Goal: Task Accomplishment & Management: Use online tool/utility

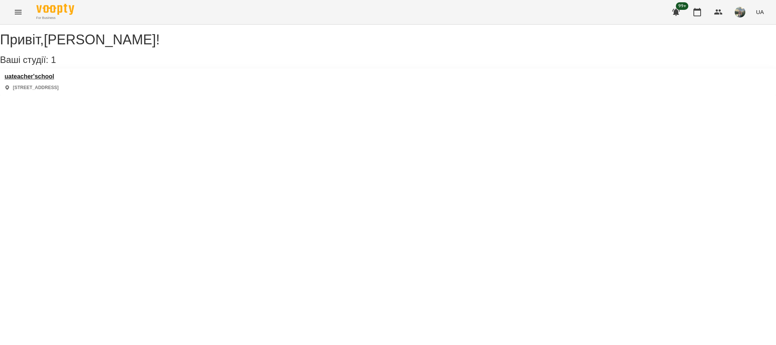
click at [47, 90] on div "uateacher'school [STREET_ADDRESS]" at bounding box center [32, 82] width 54 height 18
click at [48, 80] on h3 "uateacher'school" at bounding box center [32, 76] width 54 height 7
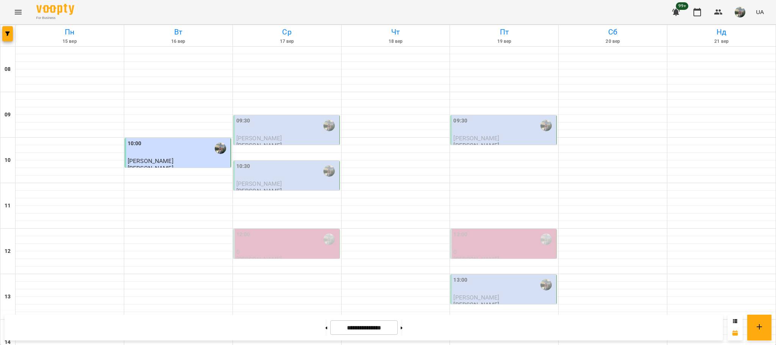
click at [272, 130] on div "09:30" at bounding box center [287, 125] width 102 height 17
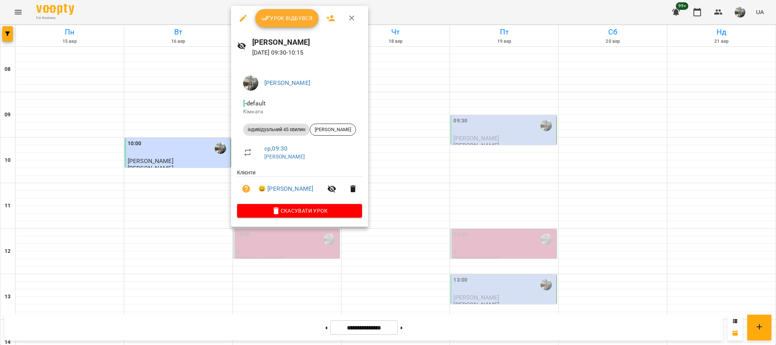
click at [291, 22] on span "Урок відбувся" at bounding box center [287, 18] width 52 height 9
